Goal: Transaction & Acquisition: Purchase product/service

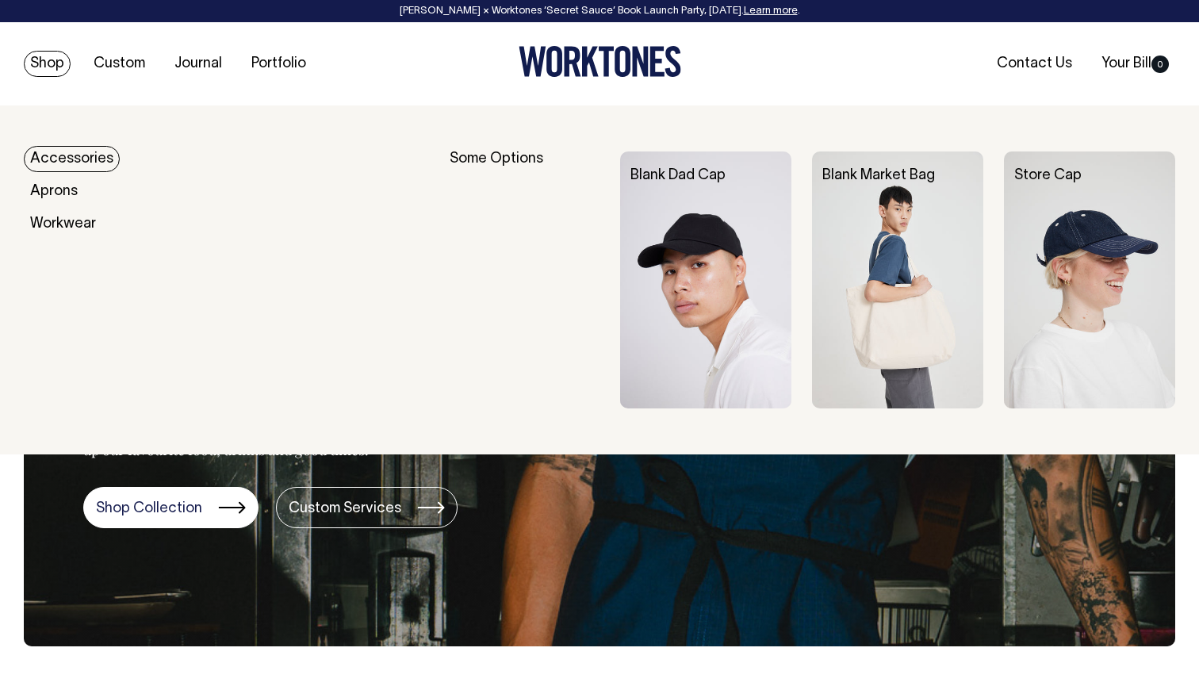
click at [56, 153] on link "Accessories" at bounding box center [72, 159] width 96 height 26
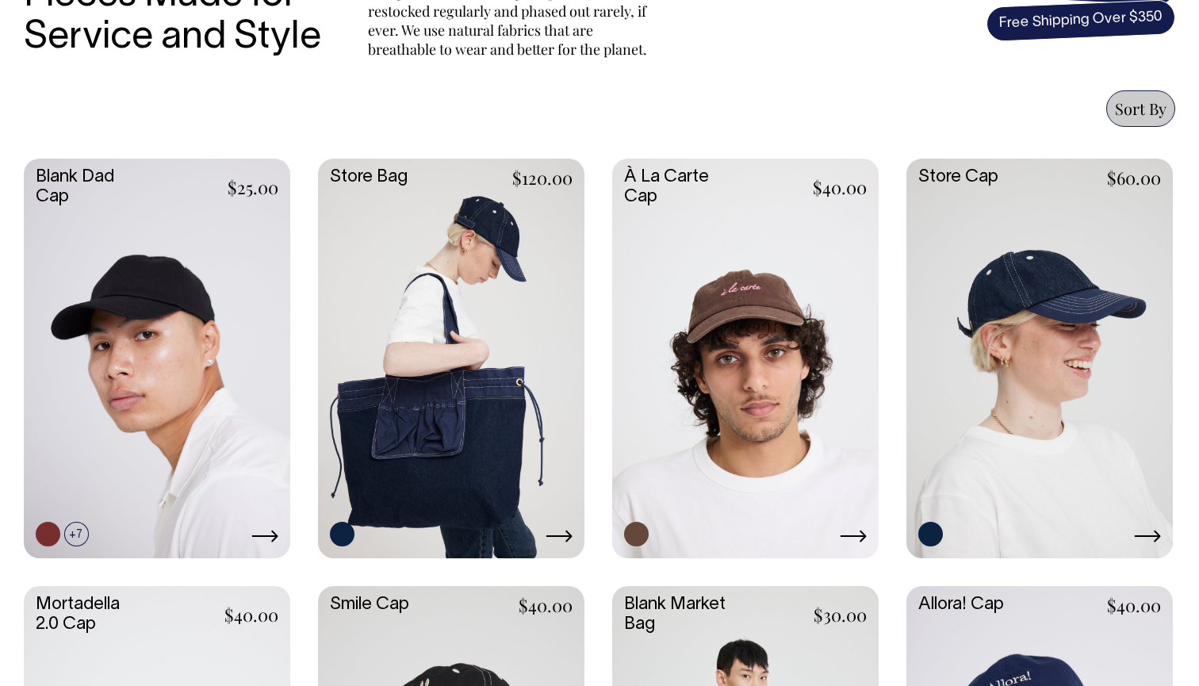
scroll to position [630, 0]
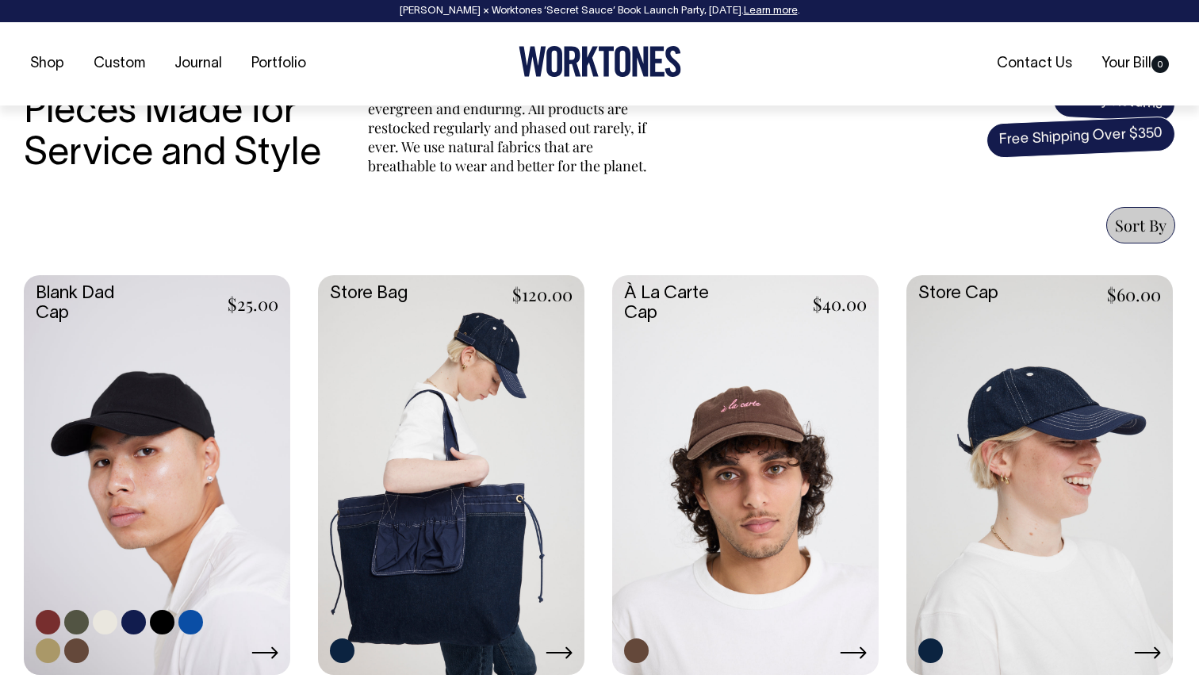
click at [119, 420] on link at bounding box center [157, 473] width 267 height 397
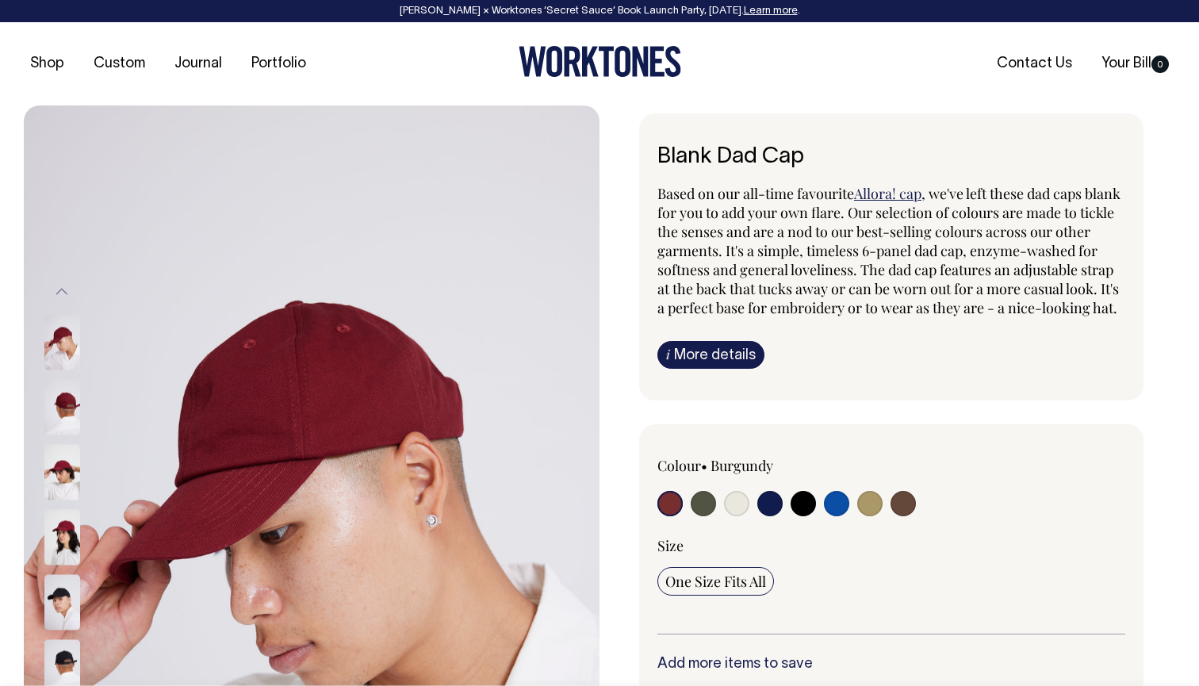
click at [838, 516] on input "radio" at bounding box center [836, 503] width 25 height 25
radio input "true"
select select "Worker Blue"
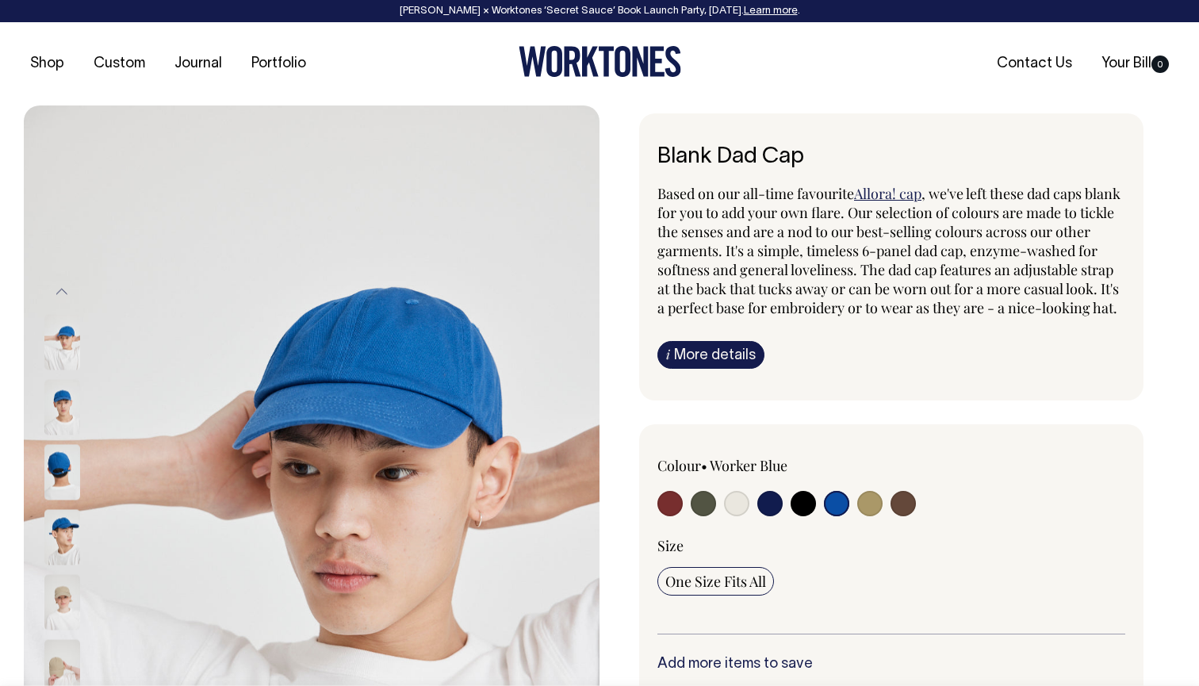
click at [64, 462] on img at bounding box center [62, 473] width 36 height 56
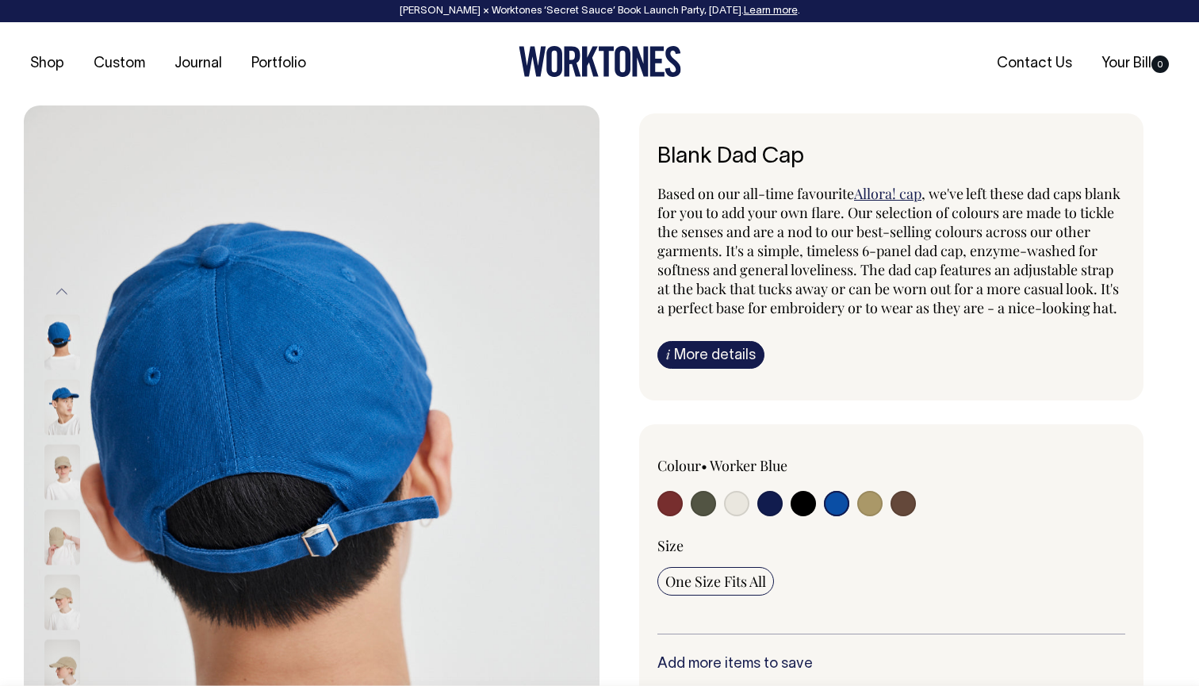
click at [834, 513] on input "radio" at bounding box center [836, 503] width 25 height 25
click at [60, 402] on img at bounding box center [62, 408] width 36 height 56
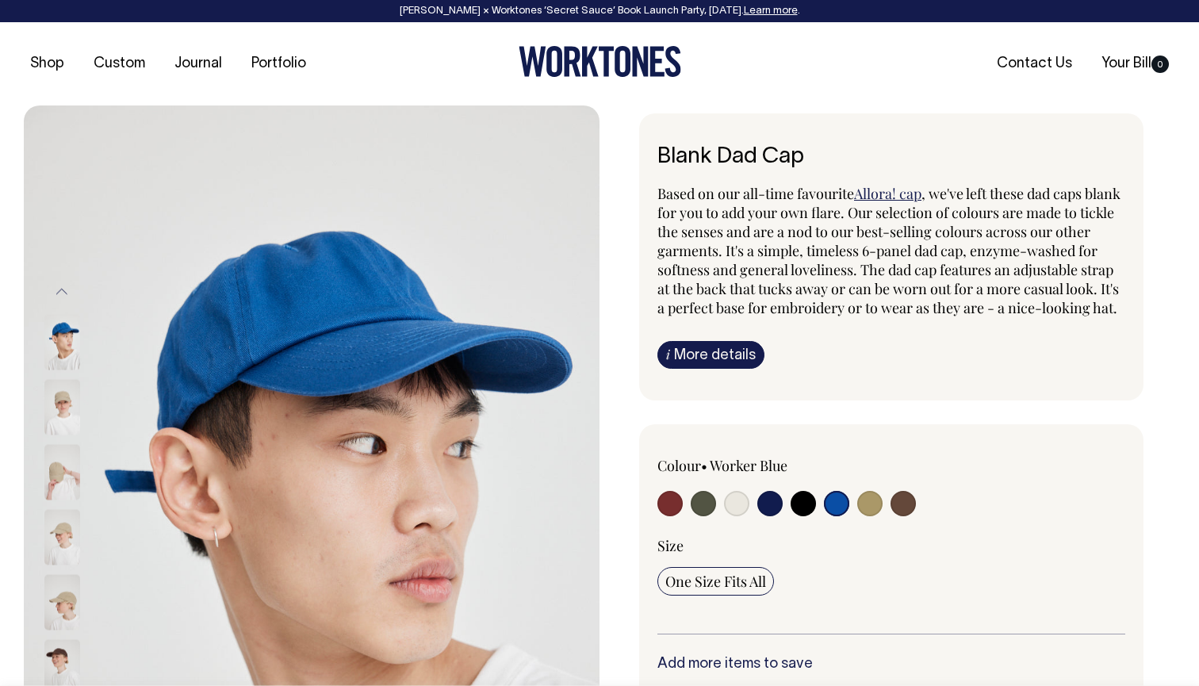
click at [62, 403] on img at bounding box center [62, 408] width 36 height 56
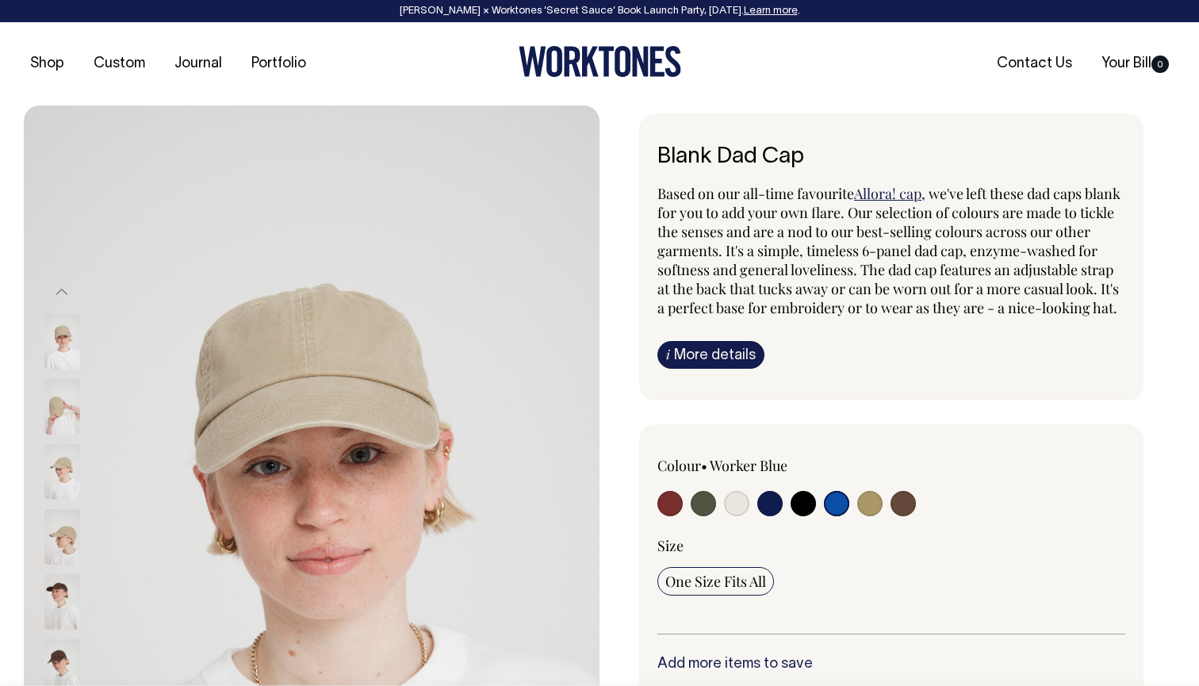
click at [60, 340] on img at bounding box center [62, 342] width 36 height 56
click at [59, 600] on img at bounding box center [62, 602] width 36 height 56
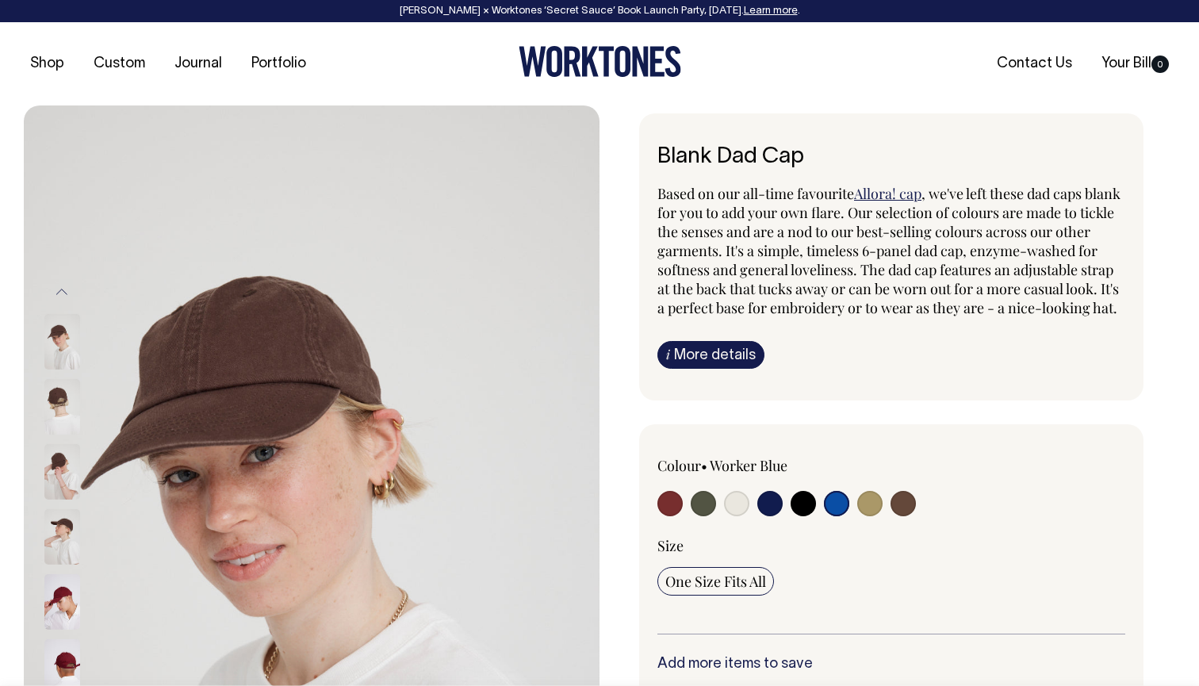
click at [834, 516] on input "radio" at bounding box center [836, 503] width 25 height 25
click at [833, 516] on input "radio" at bounding box center [836, 503] width 25 height 25
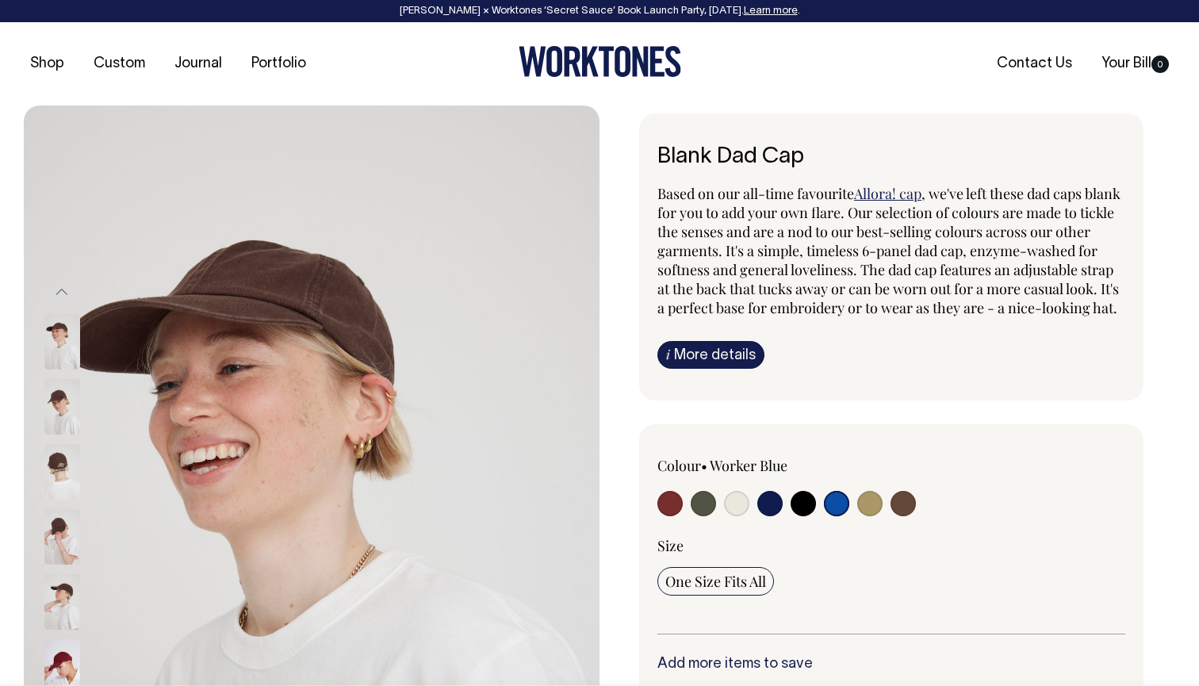
click at [762, 516] on input "radio" at bounding box center [770, 503] width 25 height 25
radio input "true"
select select "Dark Navy"
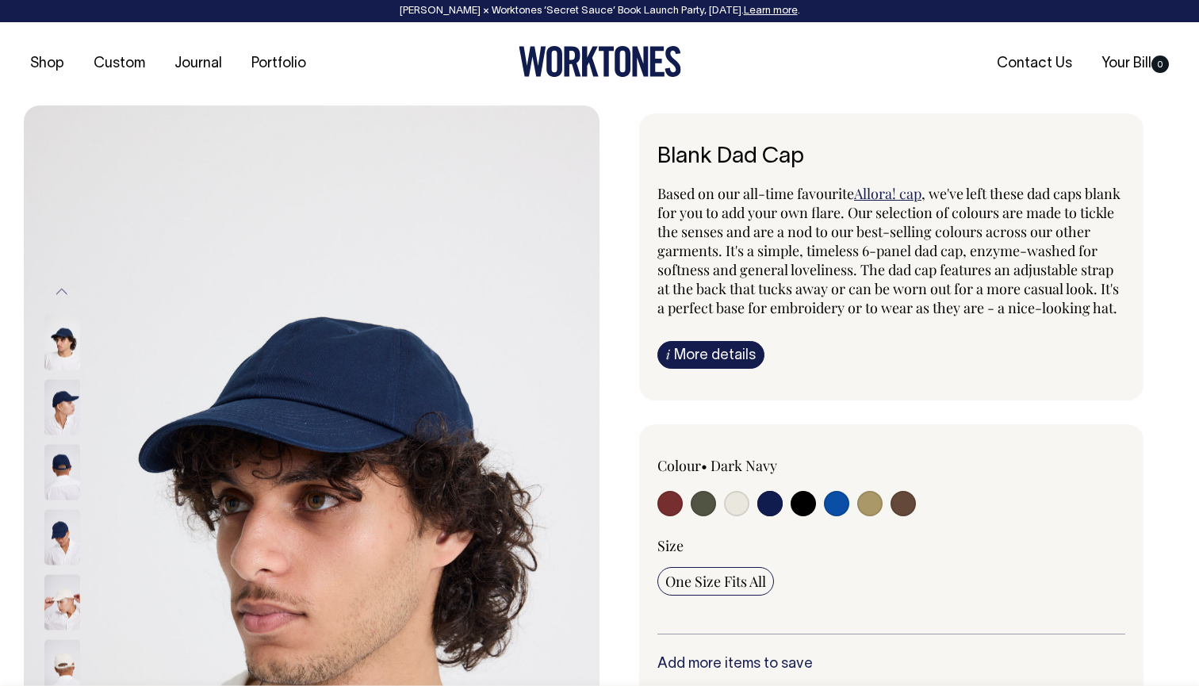
click at [835, 516] on input "radio" at bounding box center [836, 503] width 25 height 25
radio input "true"
select select "Worker Blue"
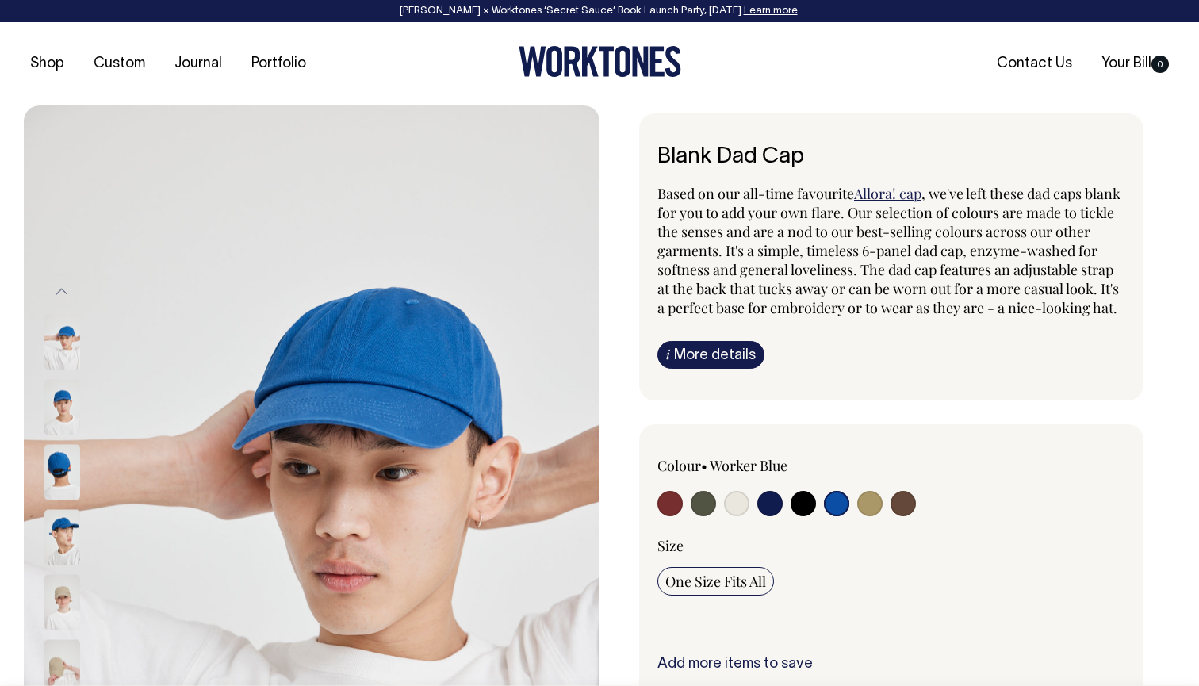
click at [67, 340] on img at bounding box center [62, 343] width 36 height 56
click at [66, 409] on img at bounding box center [62, 408] width 36 height 56
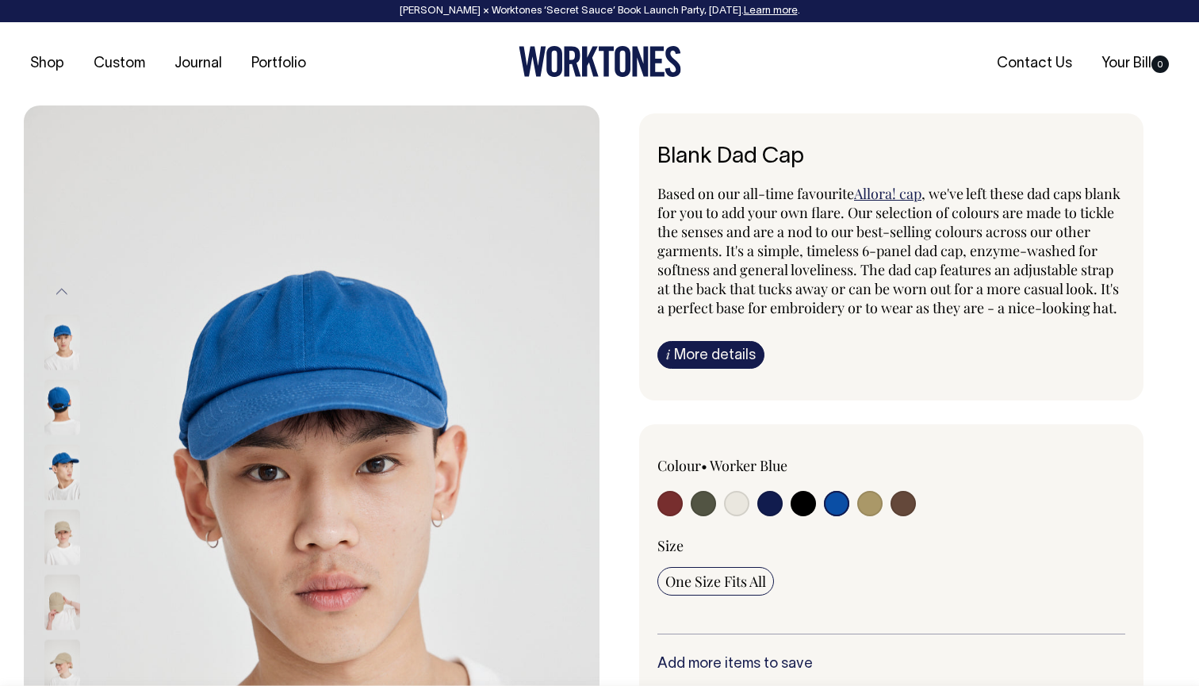
click at [64, 461] on img at bounding box center [62, 473] width 36 height 56
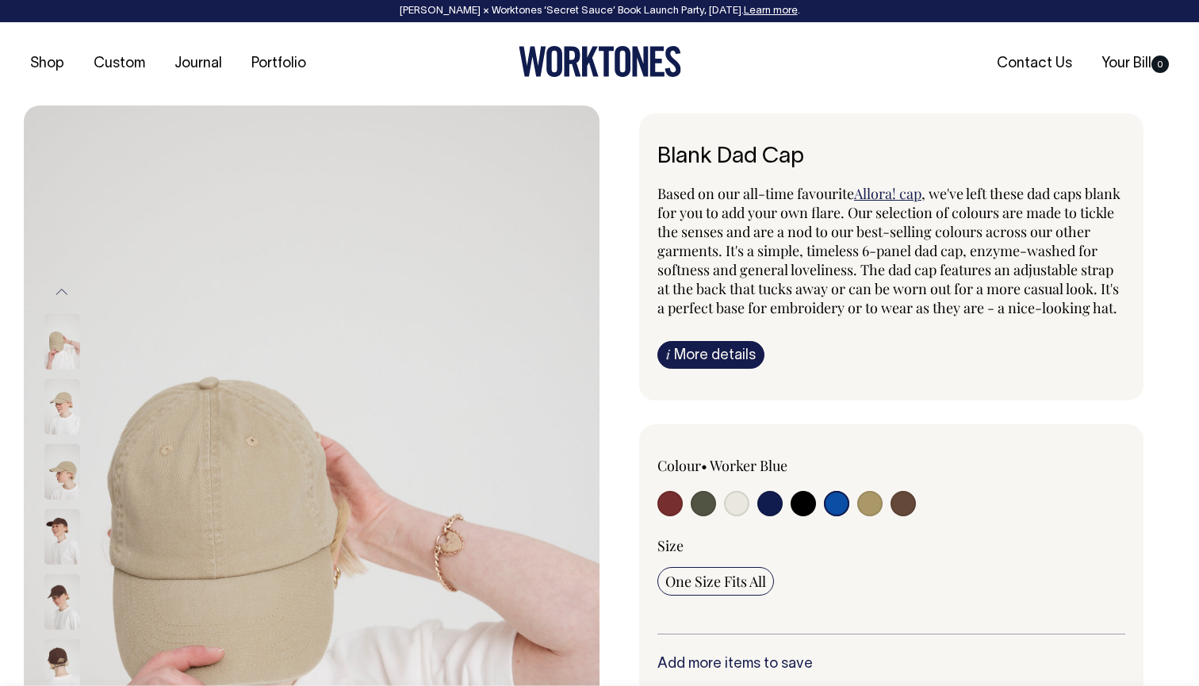
click at [833, 516] on input "radio" at bounding box center [836, 503] width 25 height 25
click at [836, 516] on input "radio" at bounding box center [836, 503] width 25 height 25
click at [739, 516] on input "radio" at bounding box center [736, 503] width 25 height 25
radio input "true"
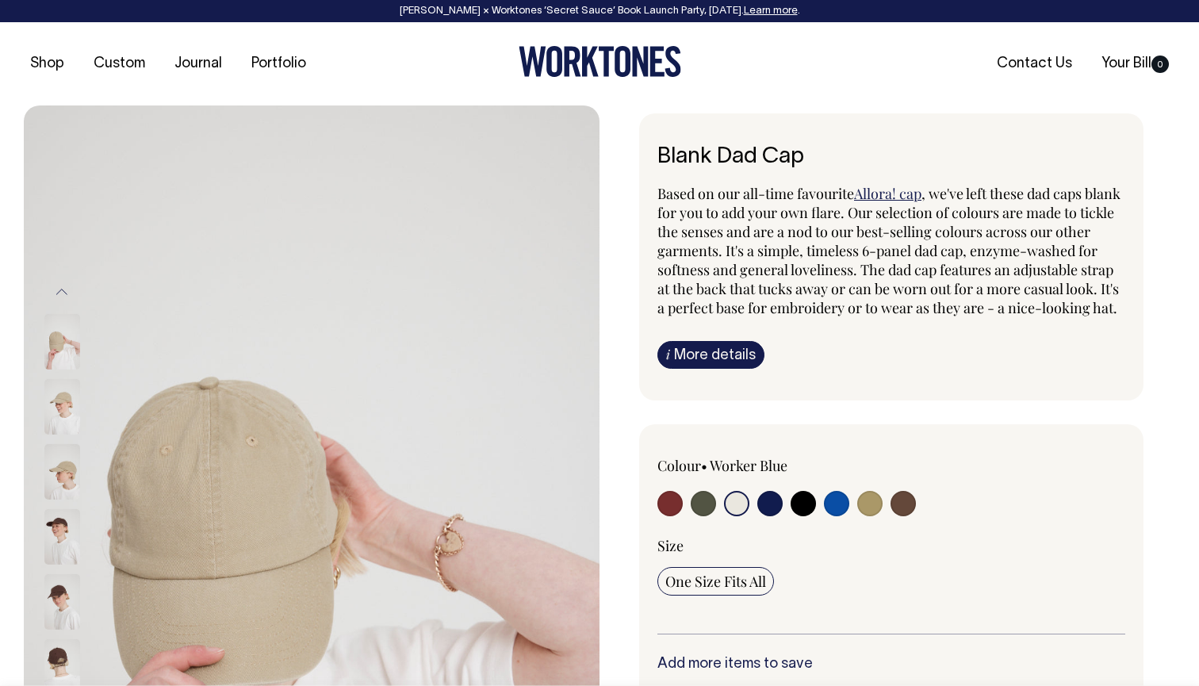
radio input "true"
select select "Natural"
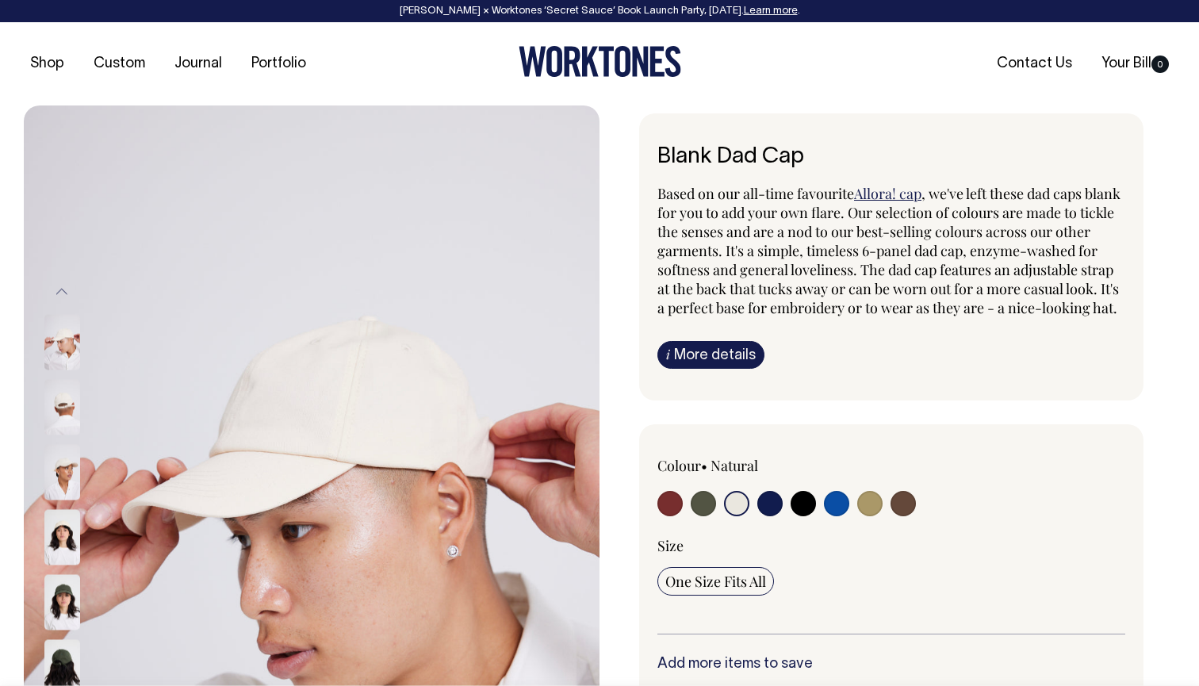
click at [67, 468] on img at bounding box center [62, 473] width 36 height 56
click at [60, 541] on img at bounding box center [62, 538] width 36 height 56
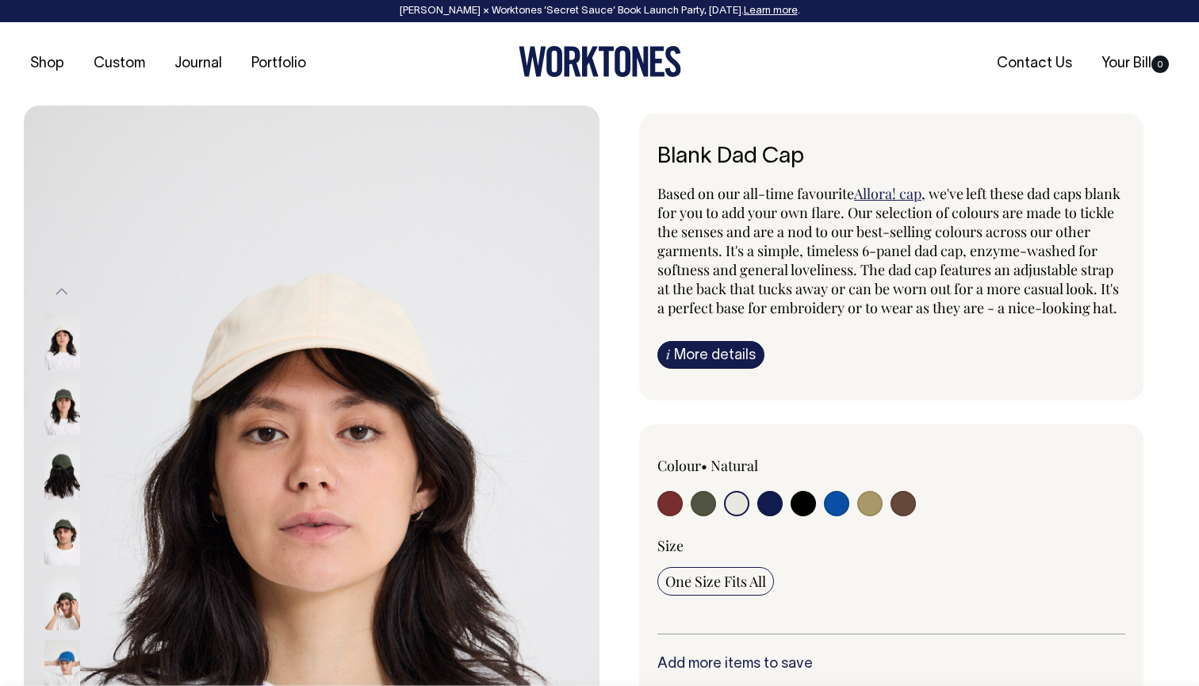
click at [64, 467] on img at bounding box center [62, 473] width 36 height 56
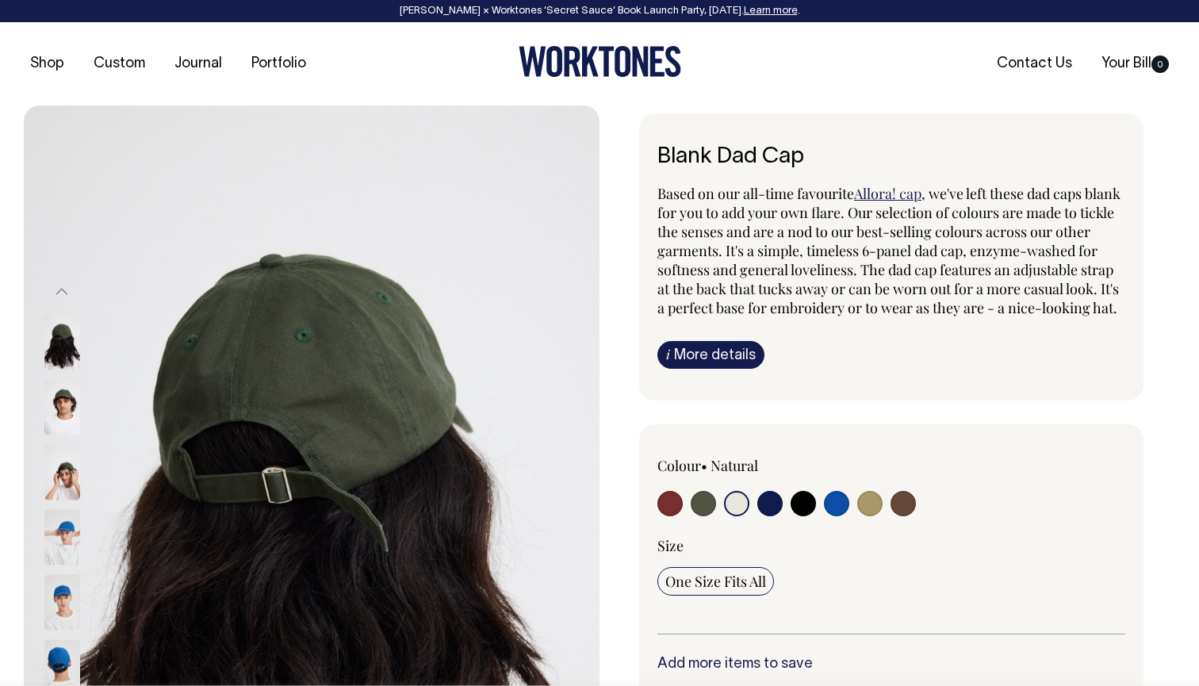
click at [61, 527] on img at bounding box center [62, 538] width 36 height 56
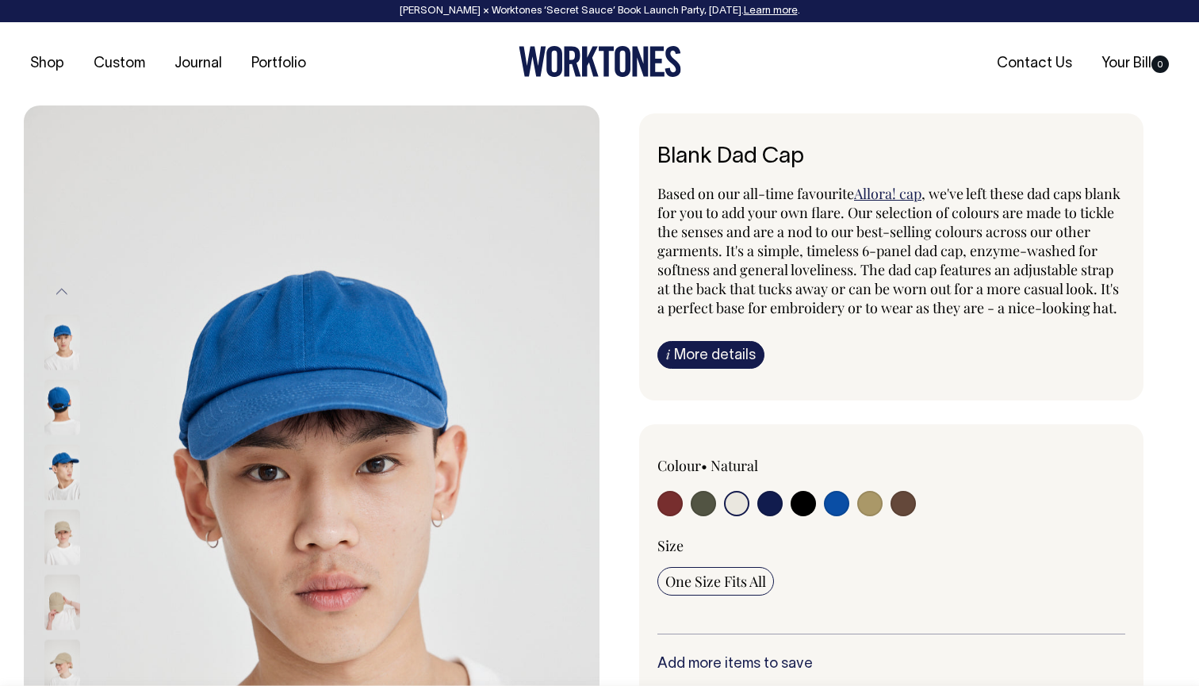
click at [63, 535] on img at bounding box center [62, 538] width 36 height 56
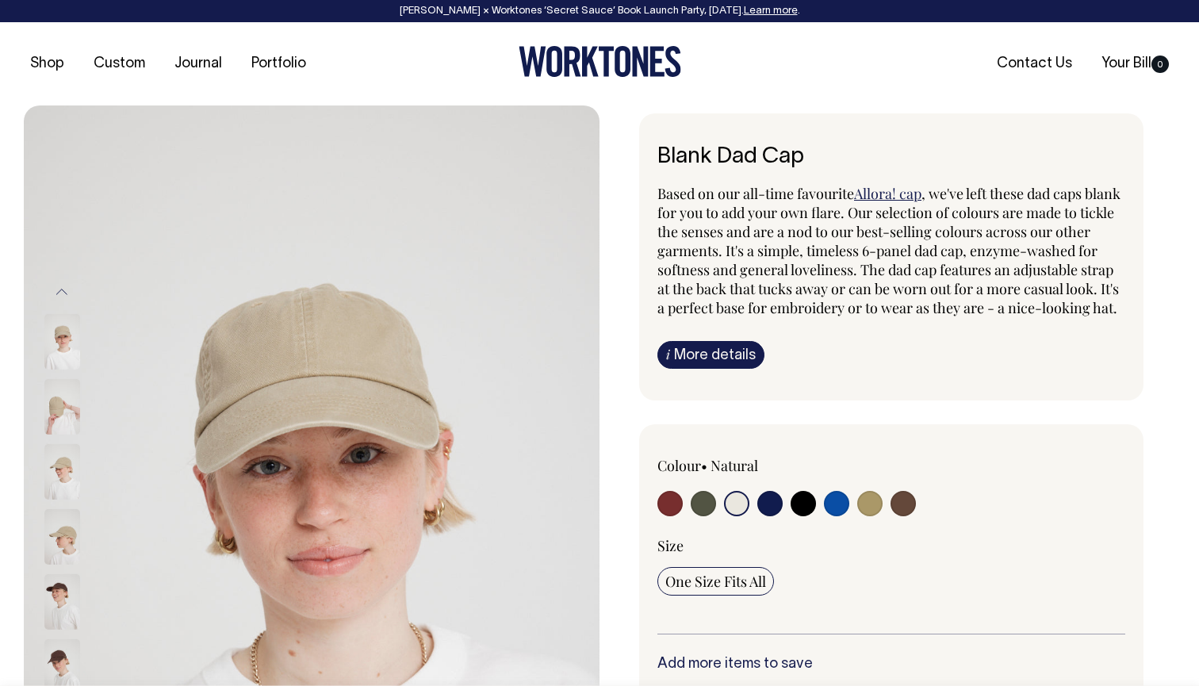
click at [59, 593] on img at bounding box center [62, 602] width 36 height 56
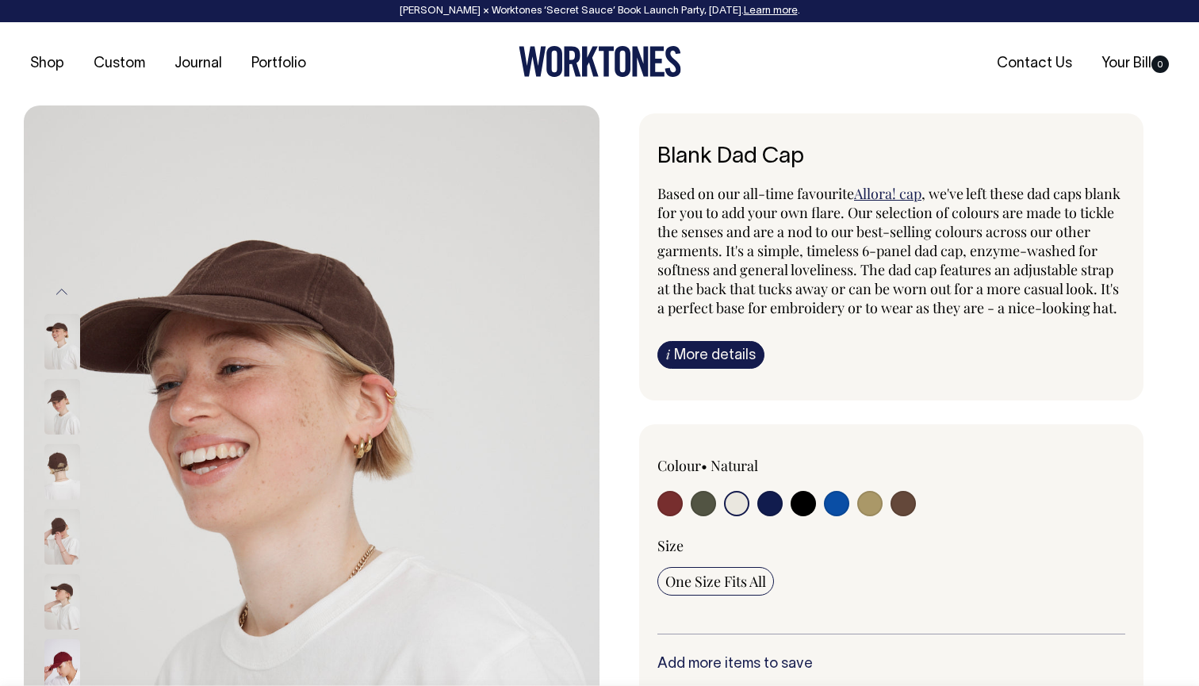
click at [59, 602] on img at bounding box center [62, 602] width 36 height 56
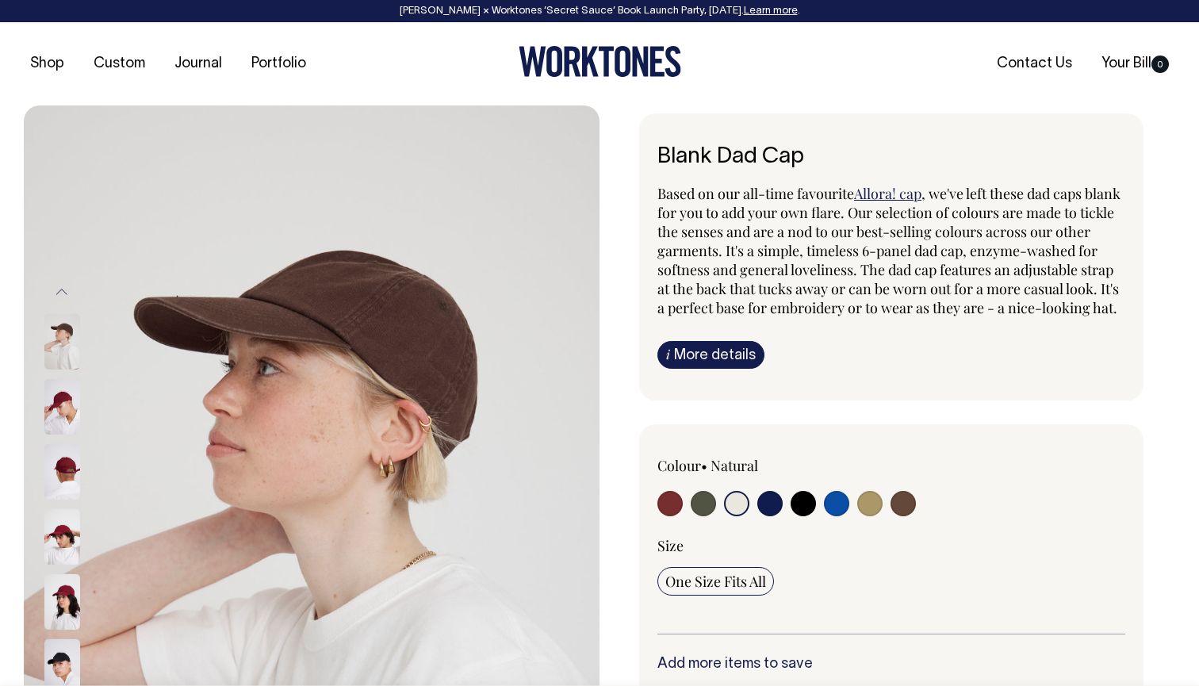
click at [66, 593] on img at bounding box center [62, 602] width 36 height 56
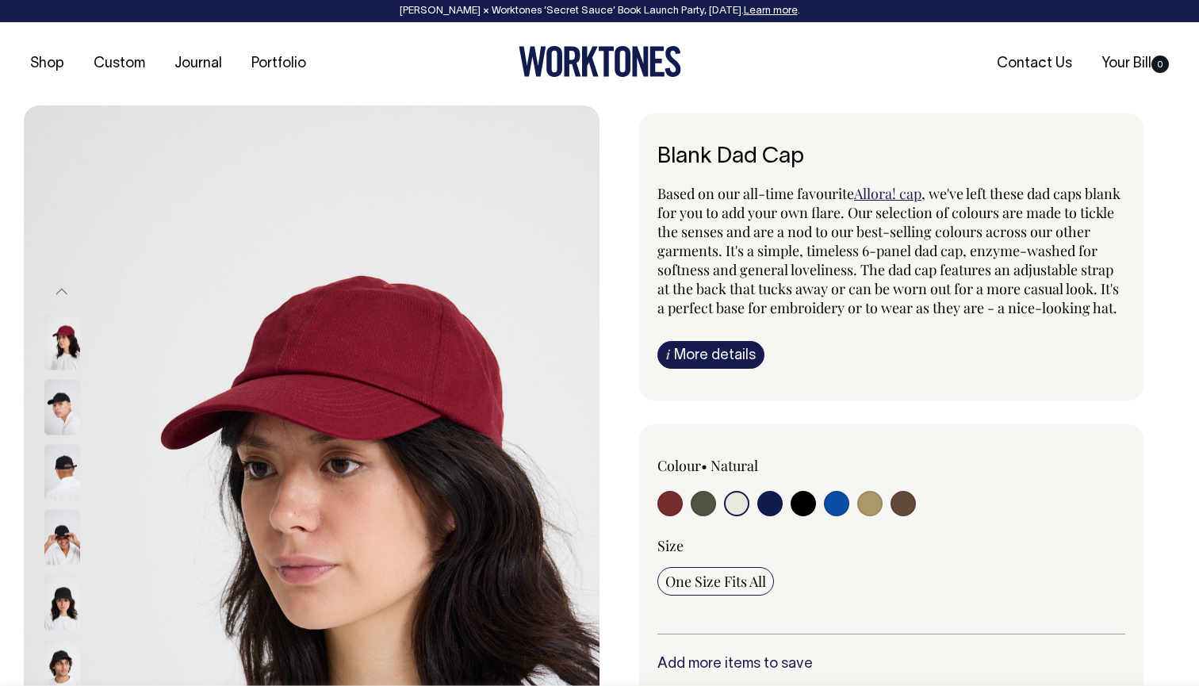
click at [66, 654] on img at bounding box center [62, 668] width 36 height 56
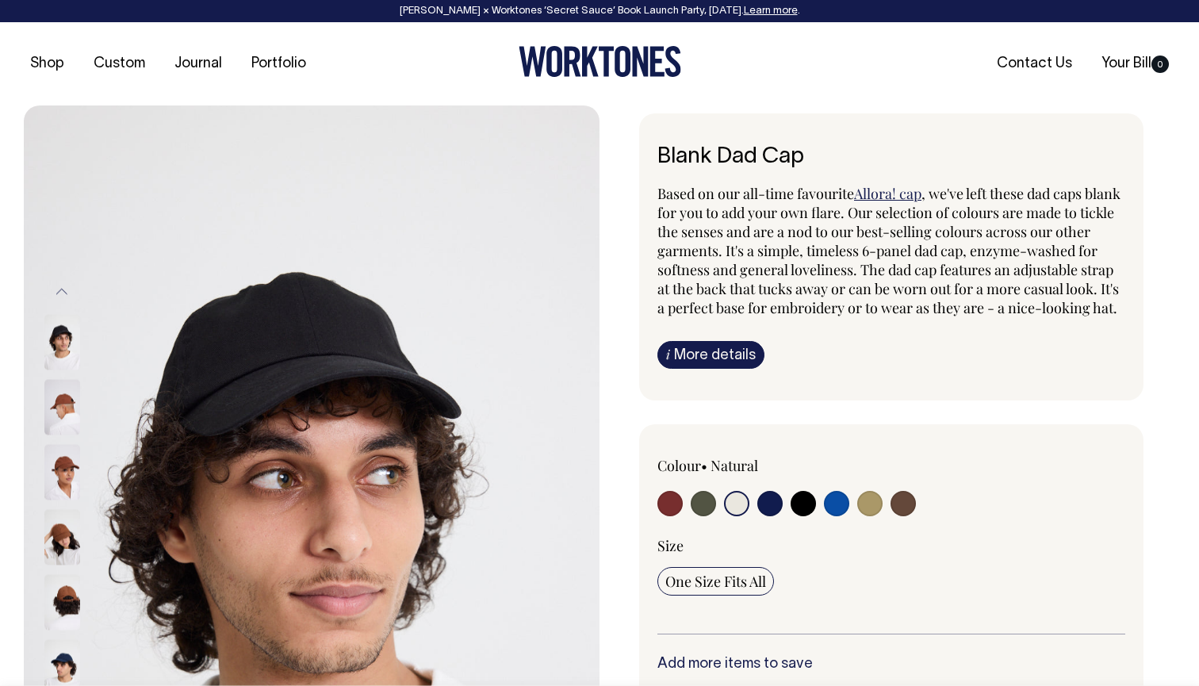
click at [61, 673] on img at bounding box center [62, 668] width 36 height 56
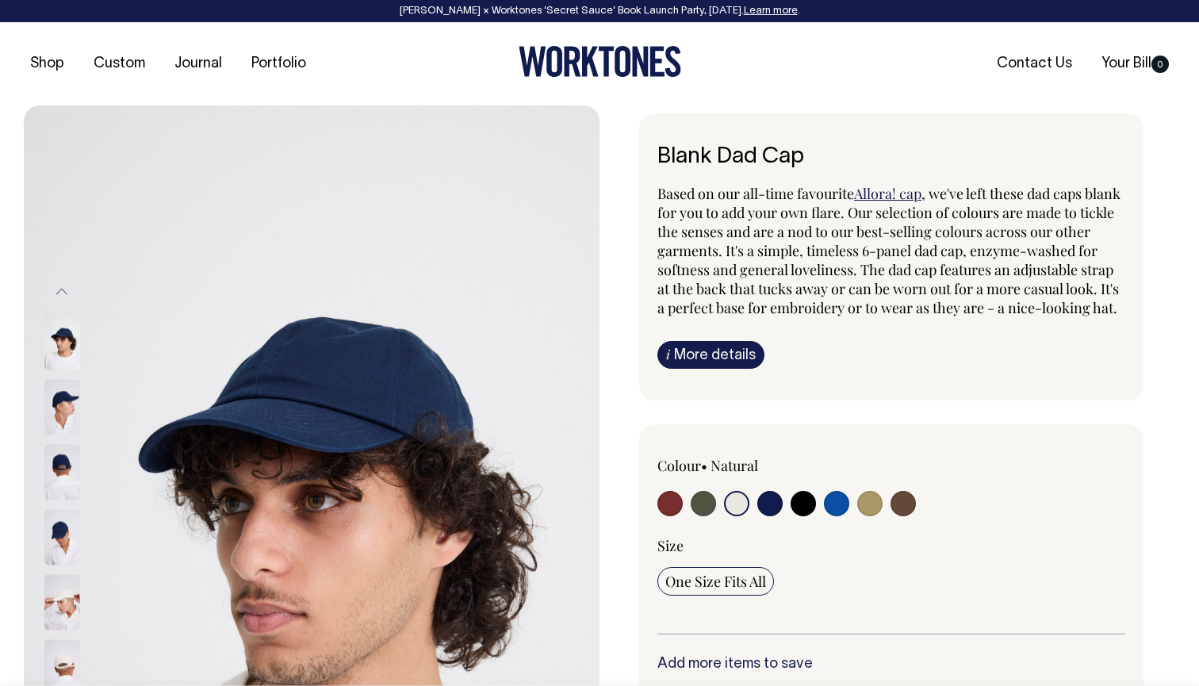
click at [60, 610] on img at bounding box center [62, 603] width 36 height 56
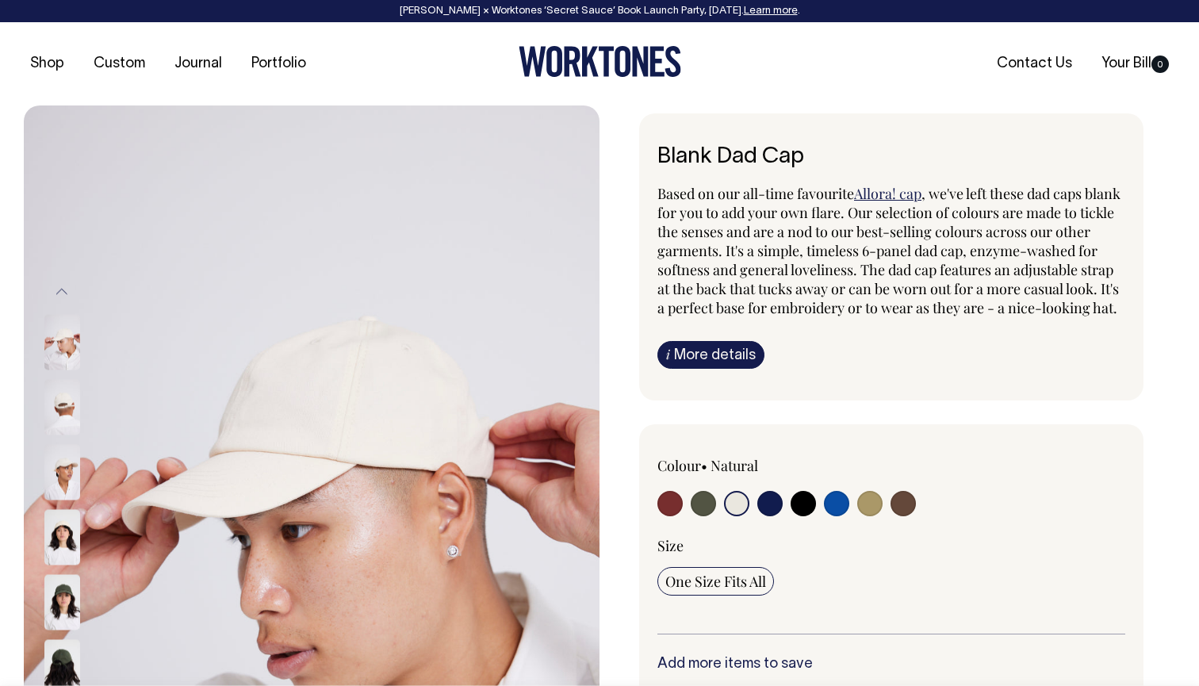
click at [63, 600] on img at bounding box center [62, 603] width 36 height 56
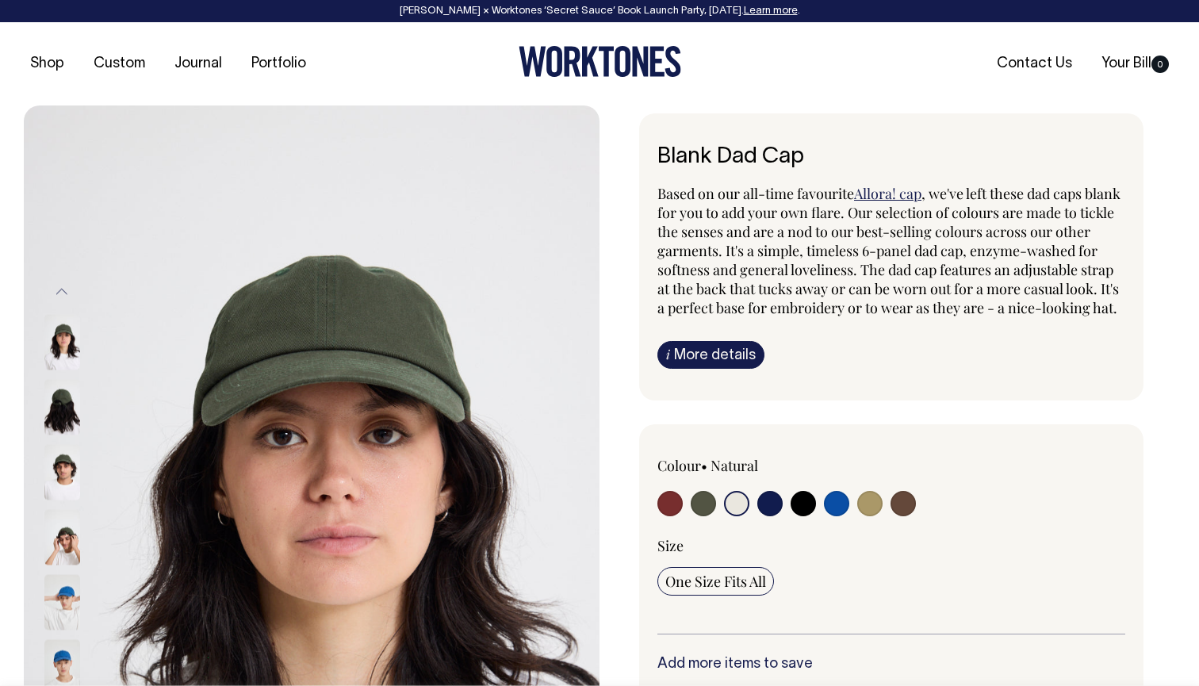
click at [63, 601] on img at bounding box center [62, 603] width 36 height 56
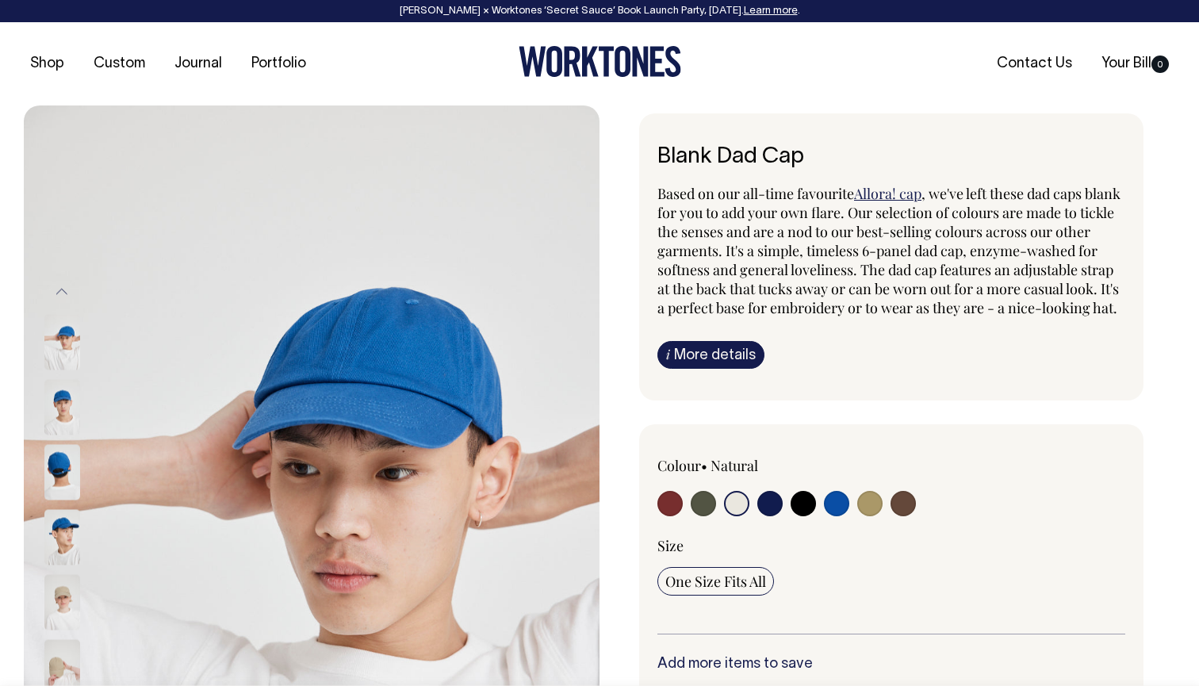
click at [63, 606] on img at bounding box center [62, 603] width 36 height 56
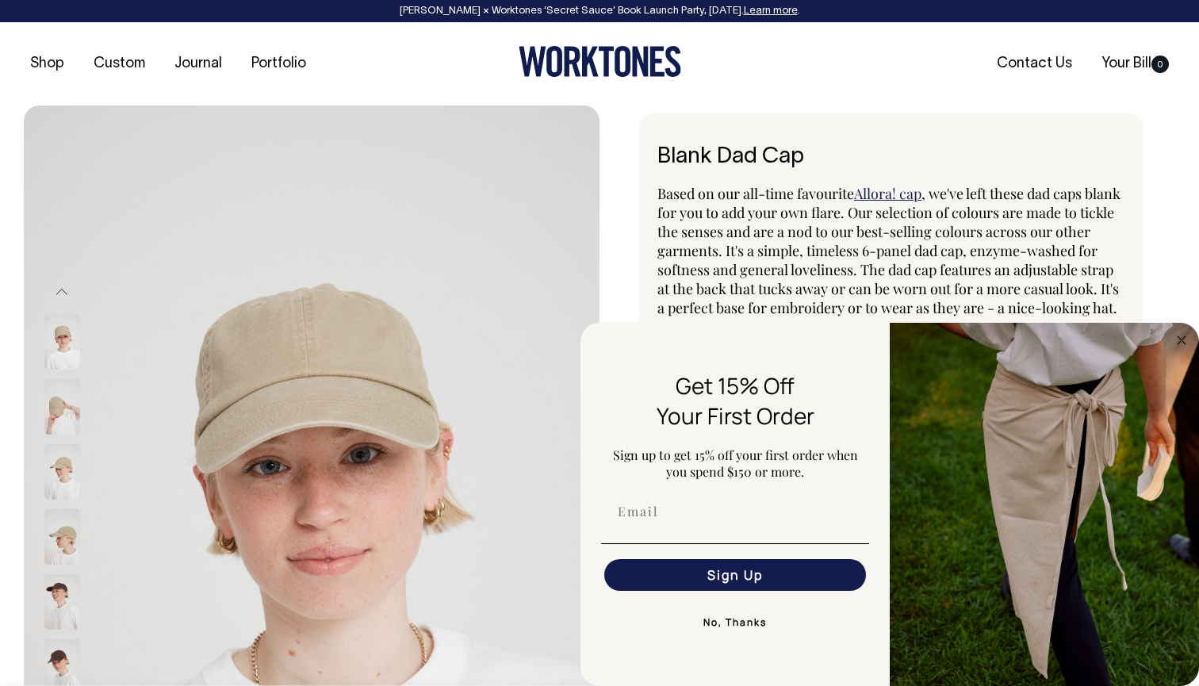
click at [742, 621] on button "No, Thanks" at bounding box center [735, 623] width 268 height 32
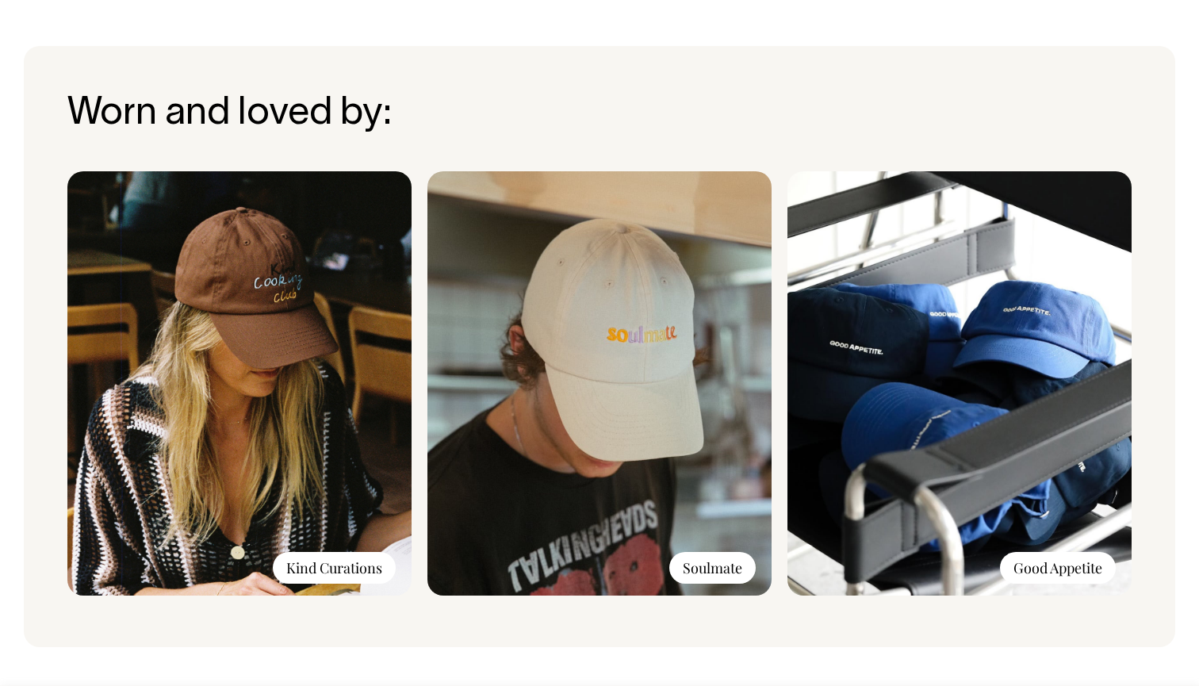
scroll to position [1131, 0]
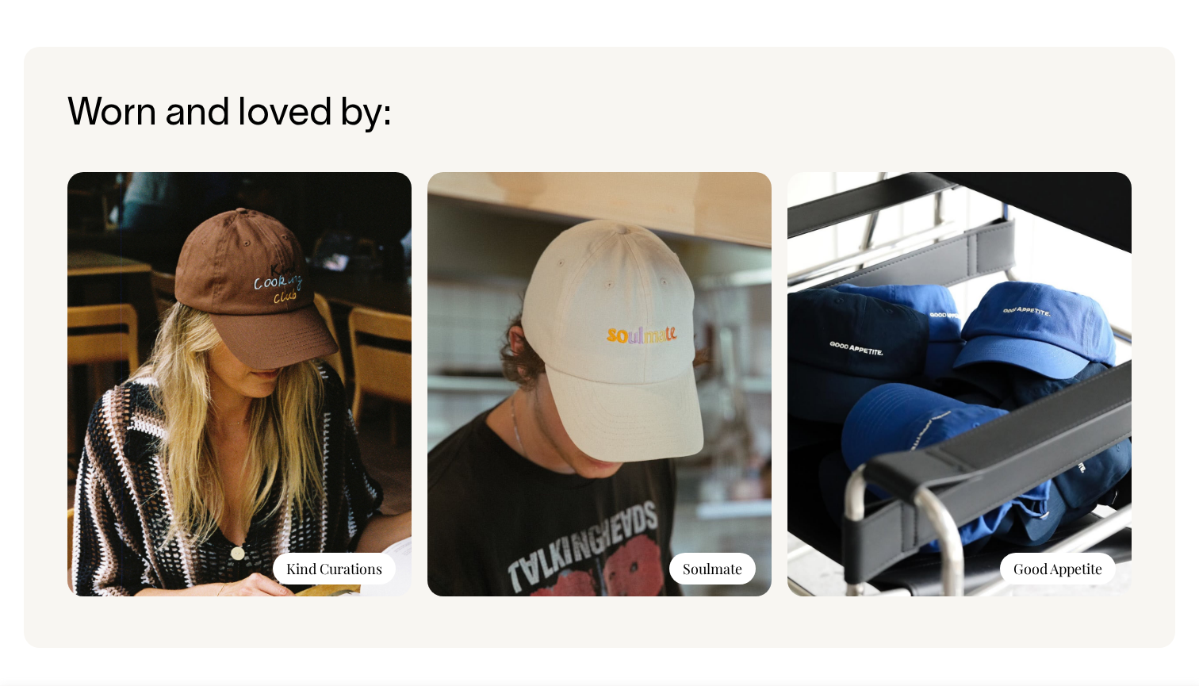
click at [267, 326] on img at bounding box center [239, 384] width 344 height 424
click at [316, 577] on div "Kind Curations" at bounding box center [334, 569] width 123 height 32
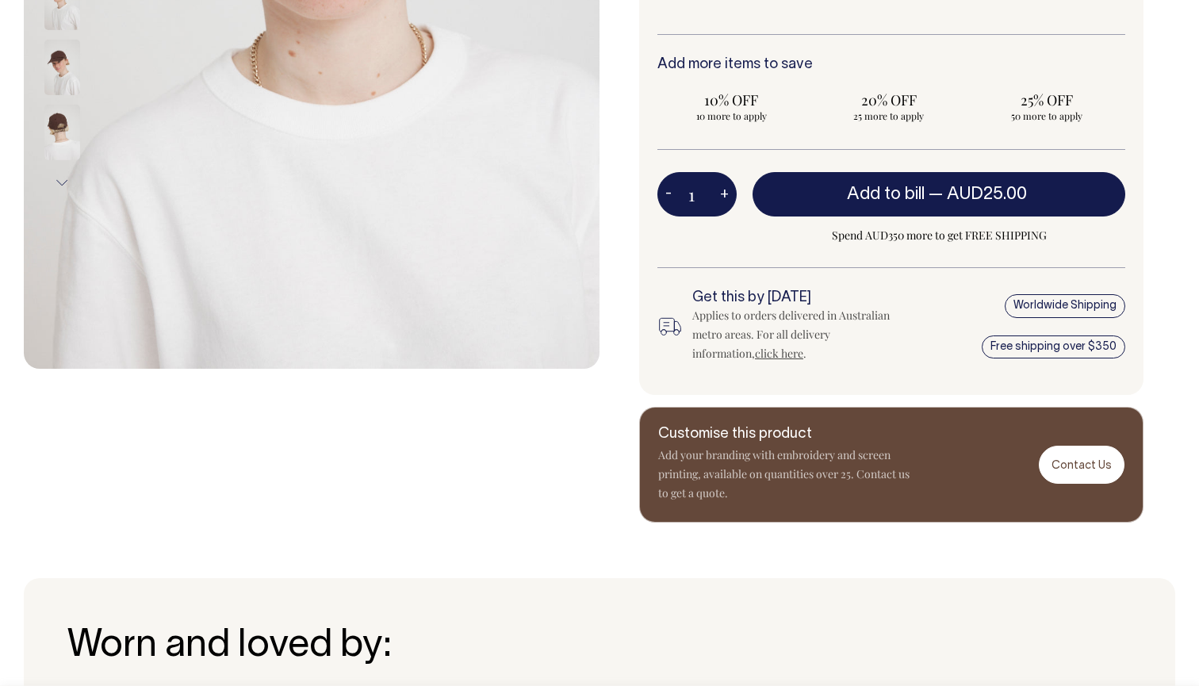
scroll to position [599, 0]
